Goal: Transaction & Acquisition: Purchase product/service

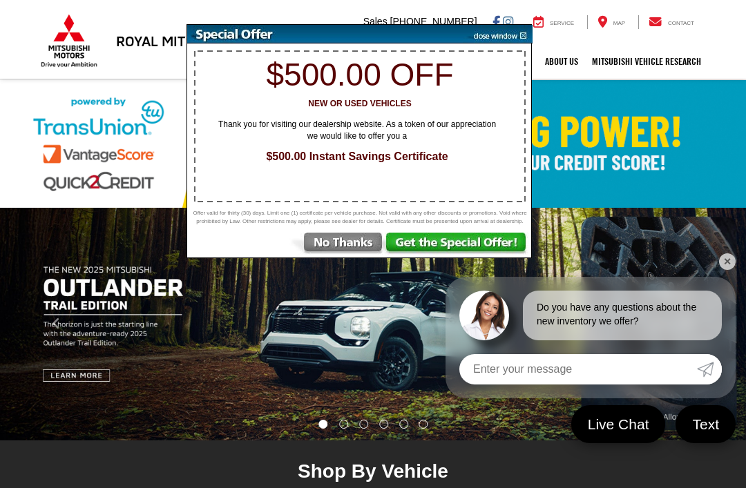
click at [348, 254] on img at bounding box center [337, 245] width 96 height 25
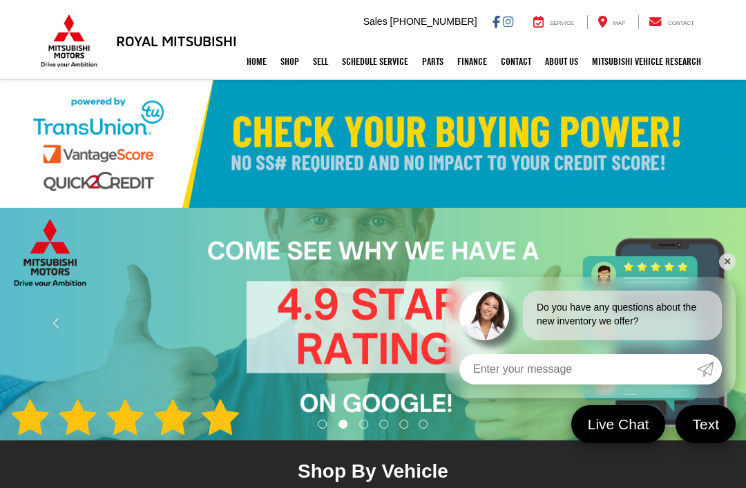
click at [732, 264] on link "✕" at bounding box center [727, 262] width 17 height 17
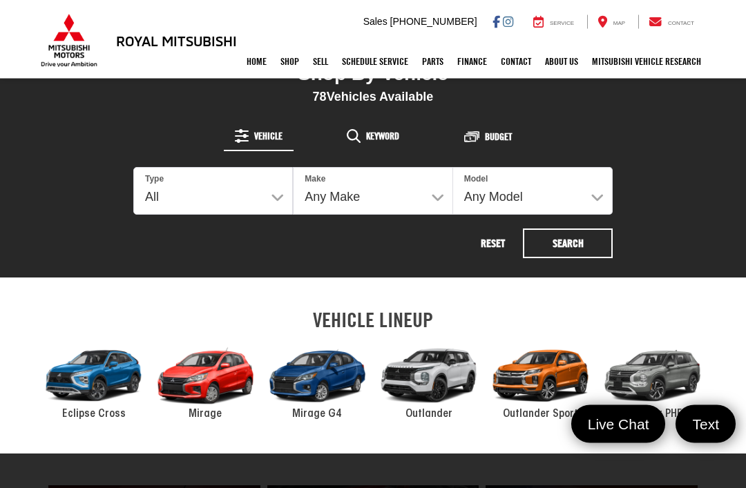
scroll to position [398, 0]
click at [276, 199] on select "All New Used" at bounding box center [213, 191] width 160 height 48
select select "Type:N"
select select "Mitsubishi"
click at [595, 189] on select "Any Model Eclipse Cross Outlander Outlander PHEV Outlander Sport" at bounding box center [533, 191] width 160 height 48
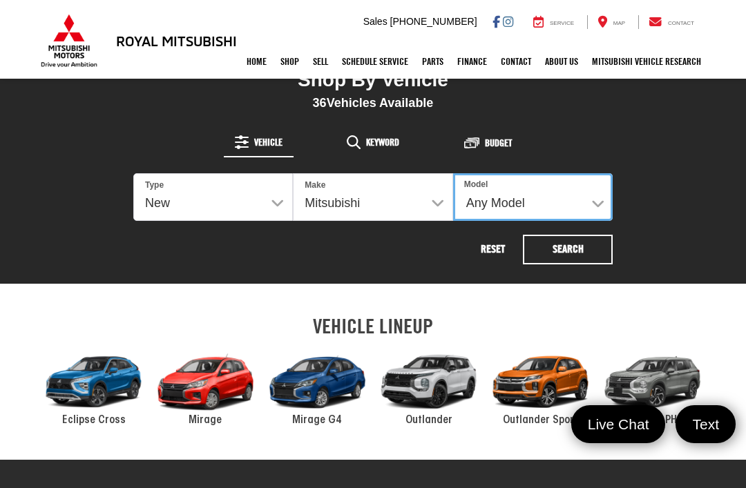
select select "Outlander"
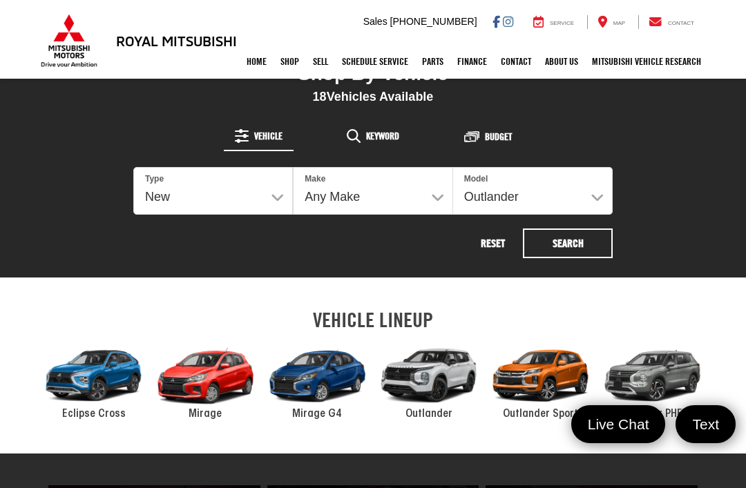
click at [435, 386] on div "2024 Mitsubishi Outlander" at bounding box center [429, 376] width 112 height 75
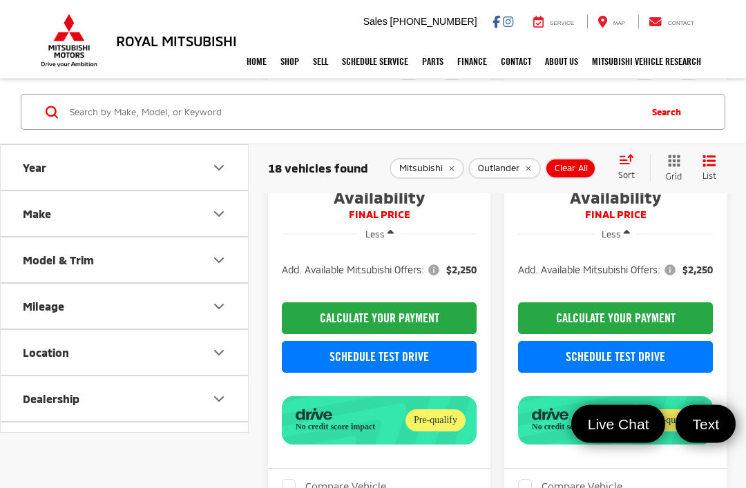
scroll to position [390, 0]
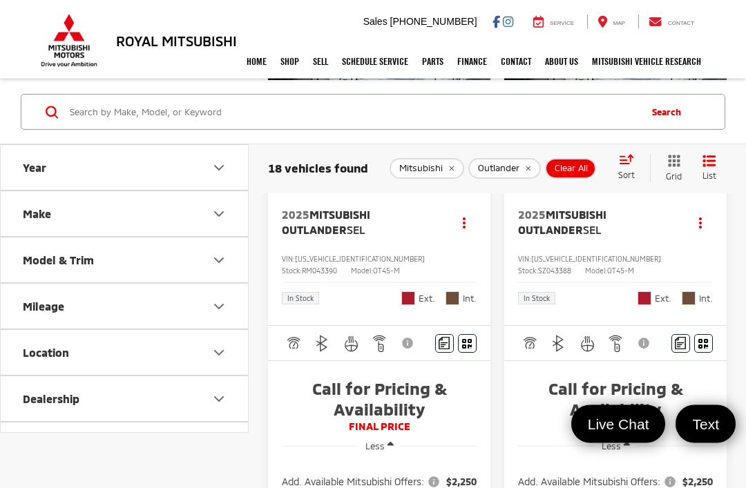
click at [229, 169] on button "Year" at bounding box center [125, 167] width 249 height 45
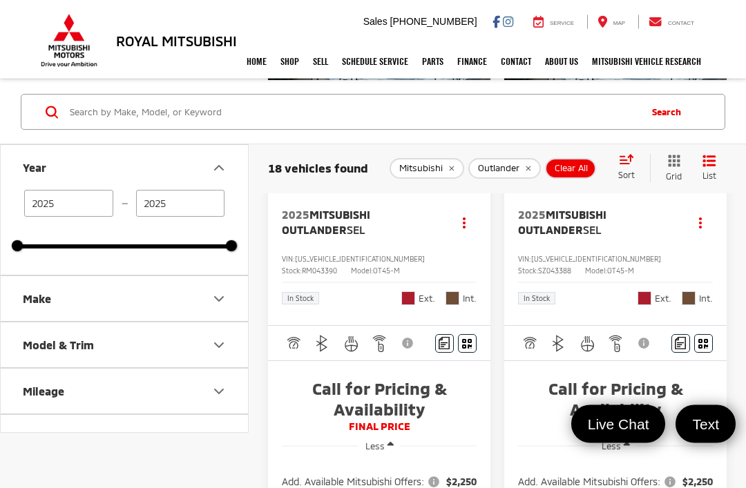
scroll to position [1630, 0]
click at [86, 208] on input "2025" at bounding box center [68, 203] width 89 height 27
type input "2024"
click at [174, 472] on div "Year 2024 — 2025 2025 2025 Make Model & Trim Mileage Location Dealership Body S…" at bounding box center [124, 307] width 249 height 327
